Goal: Check status: Check status

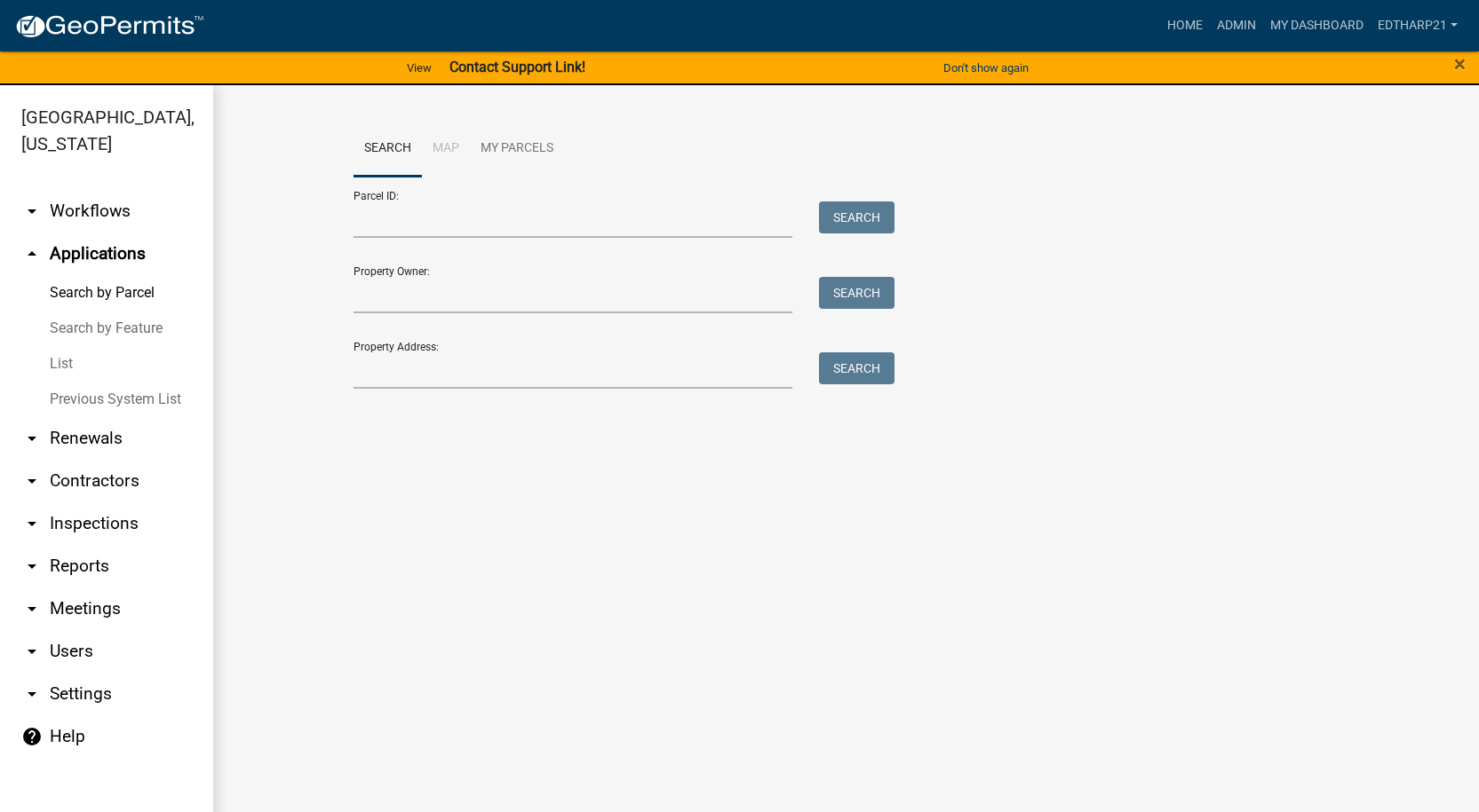
click at [118, 232] on link "arrow_drop_up Applications" at bounding box center [106, 253] width 213 height 43
click at [1225, 21] on link "Admin" at bounding box center [1236, 26] width 53 height 34
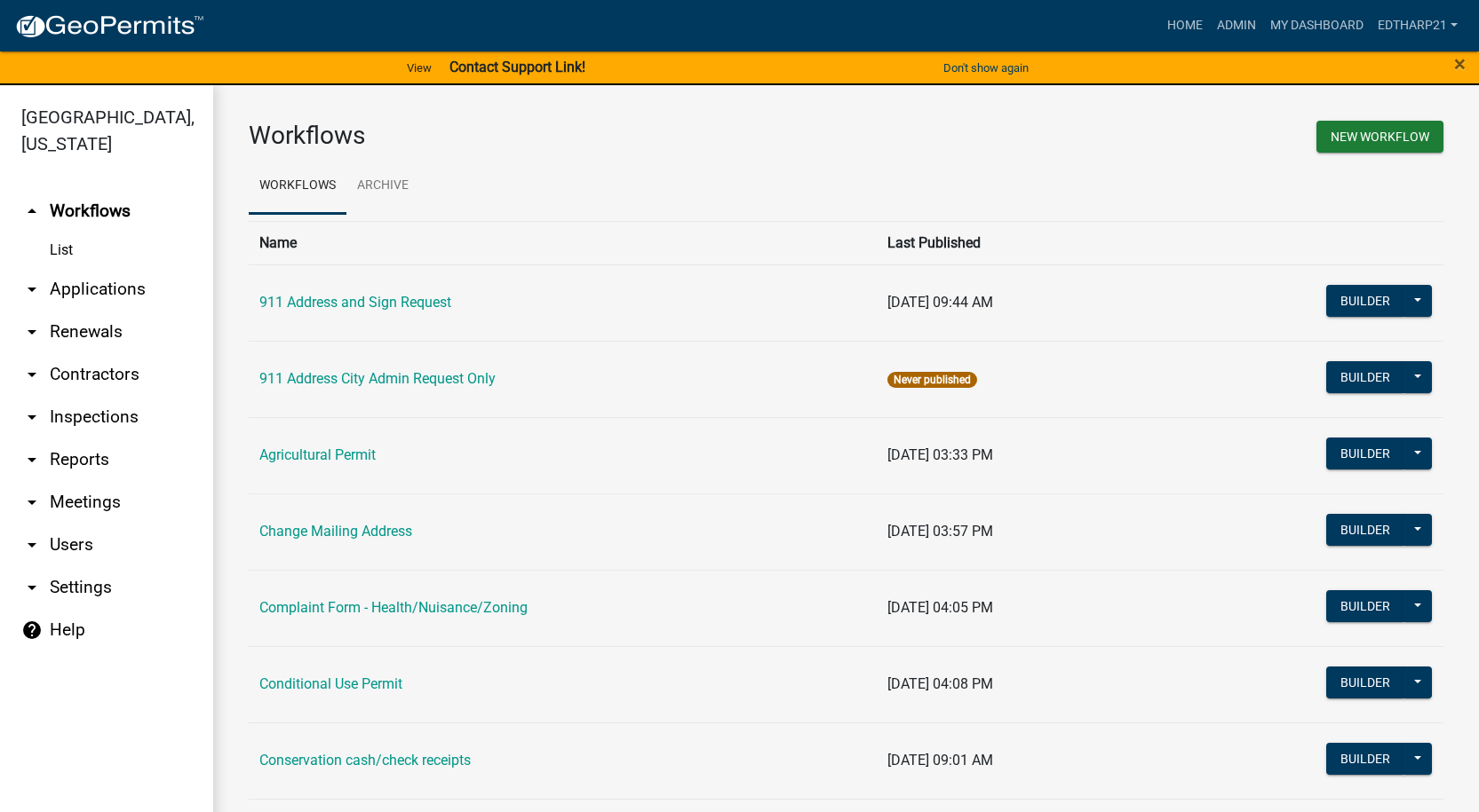
click at [135, 268] on link "arrow_drop_down Applications" at bounding box center [106, 289] width 213 height 43
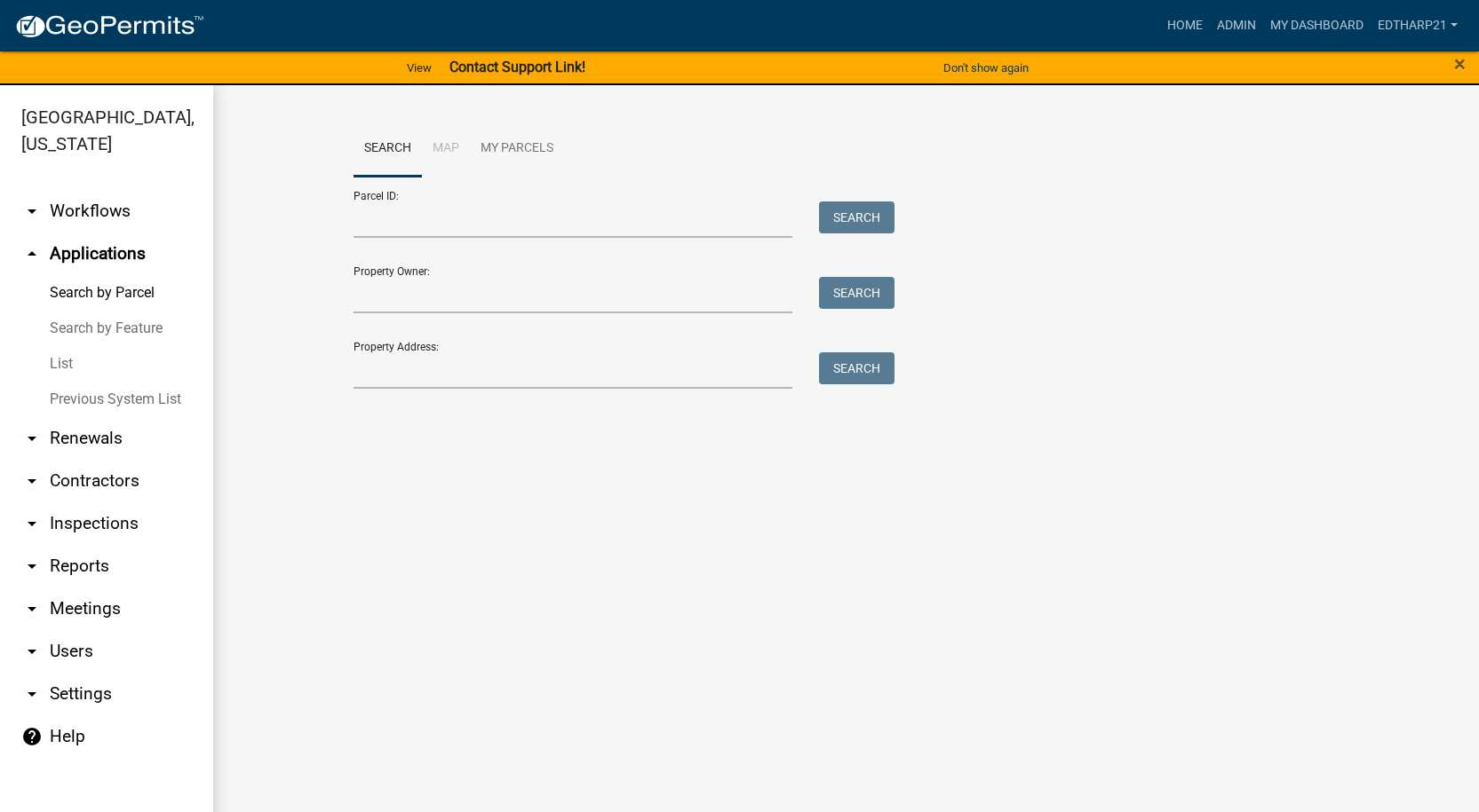
click at [56, 347] on link "List" at bounding box center [106, 364] width 213 height 36
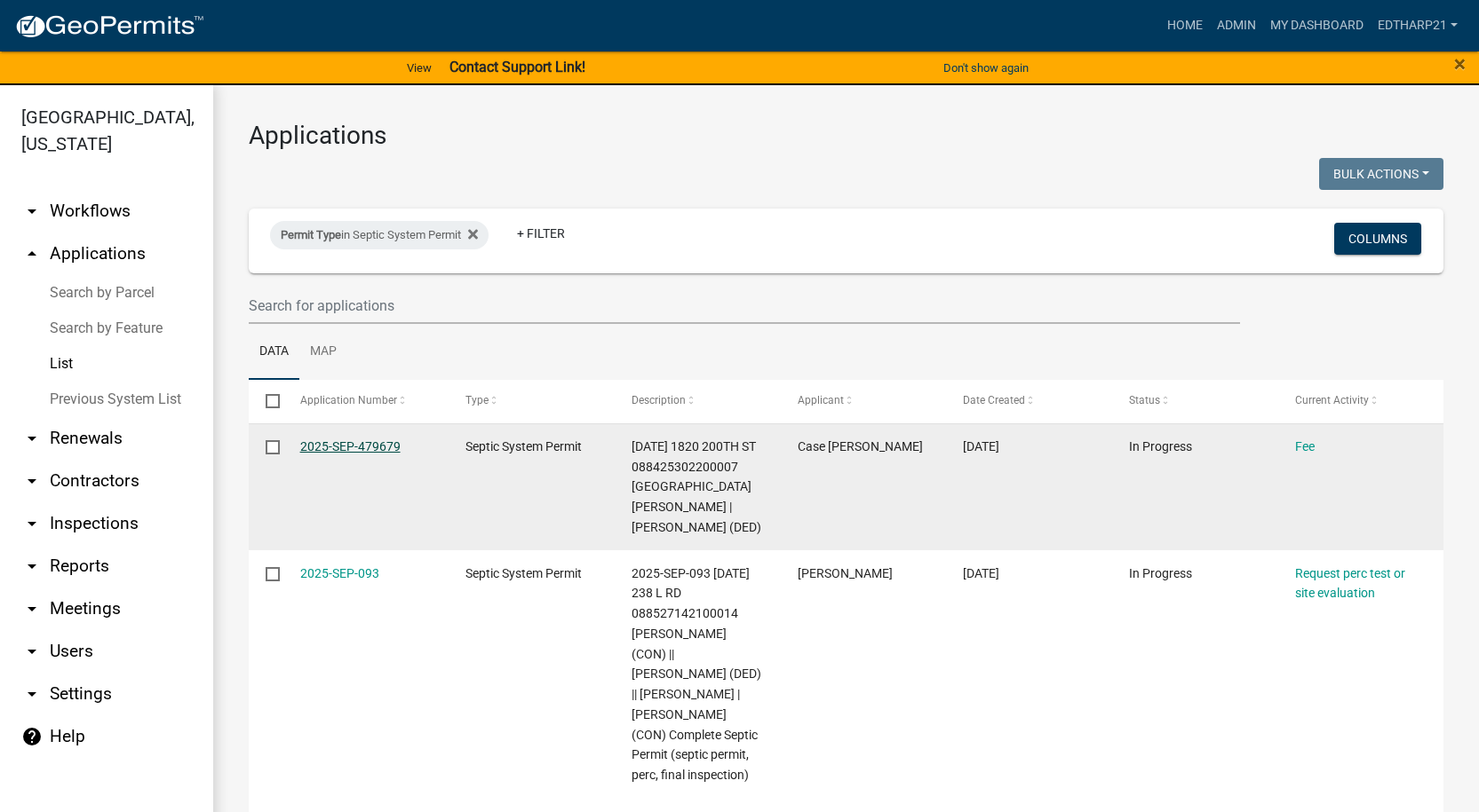
click at [370, 443] on link "2025-SEP-479679" at bounding box center [350, 447] width 101 height 15
